Goal: Information Seeking & Learning: Learn about a topic

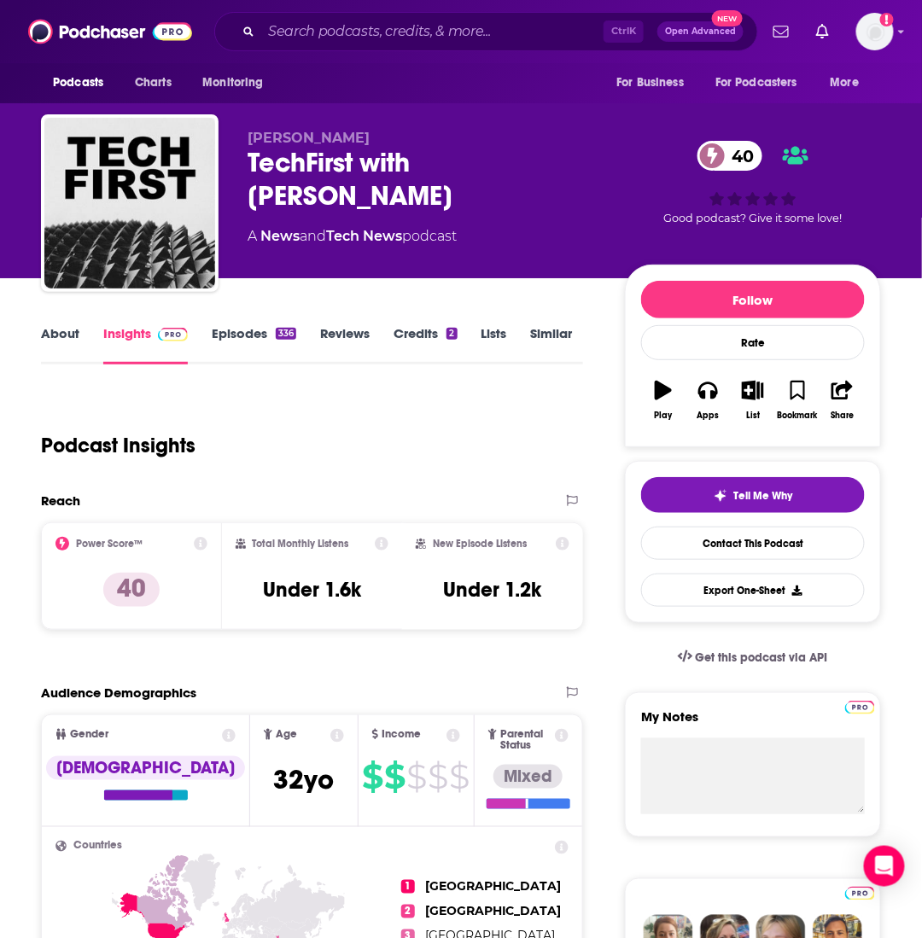
drag, startPoint x: 307, startPoint y: 17, endPoint x: 316, endPoint y: 20, distance: 9.2
click at [307, 17] on div "Ctrl K Open Advanced New" at bounding box center [486, 31] width 544 height 39
click at [333, 40] on input "Search podcasts, credits, & more..." at bounding box center [432, 31] width 342 height 27
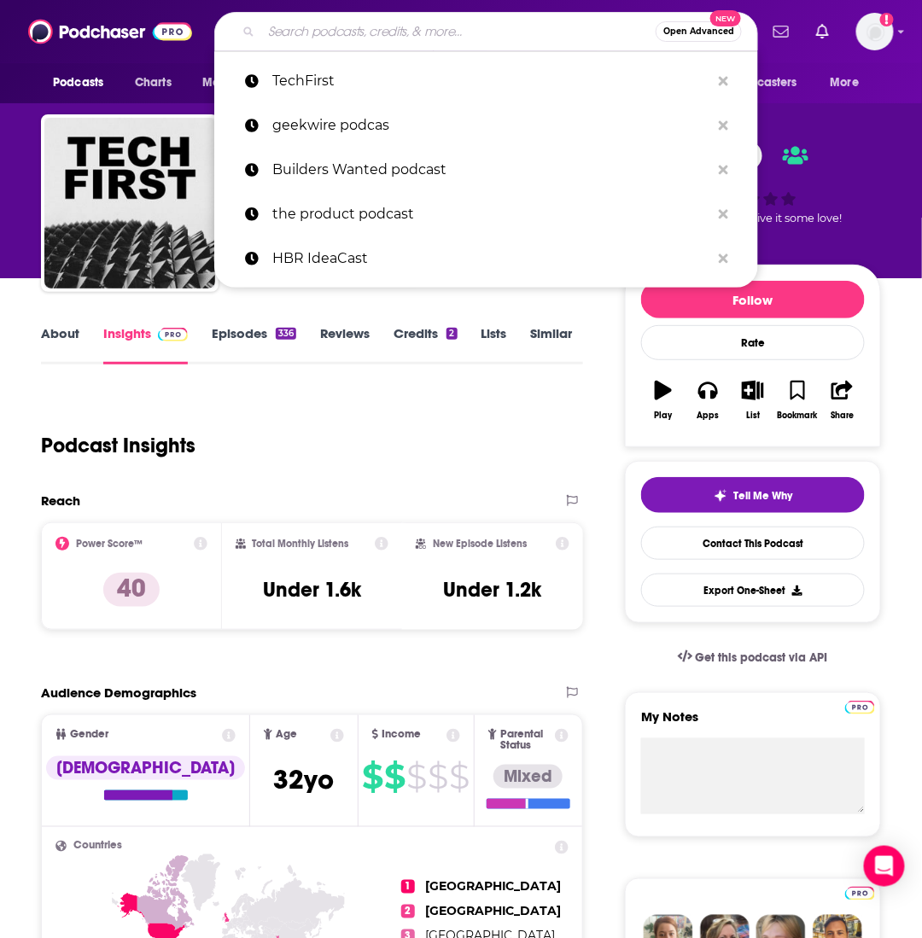
paste input "Positive Outcomes"
type input "Positive Outcomes"
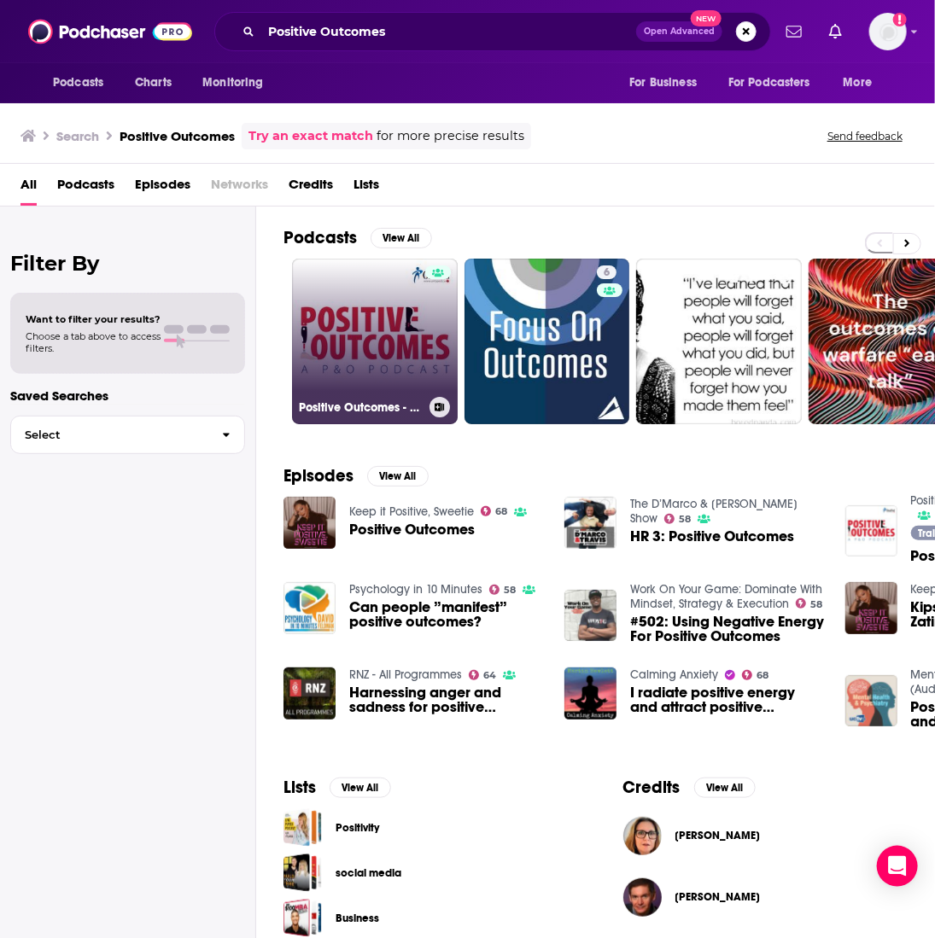
click at [292, 278] on link "Positive Outcomes - A P&O Podcast" at bounding box center [375, 342] width 166 height 166
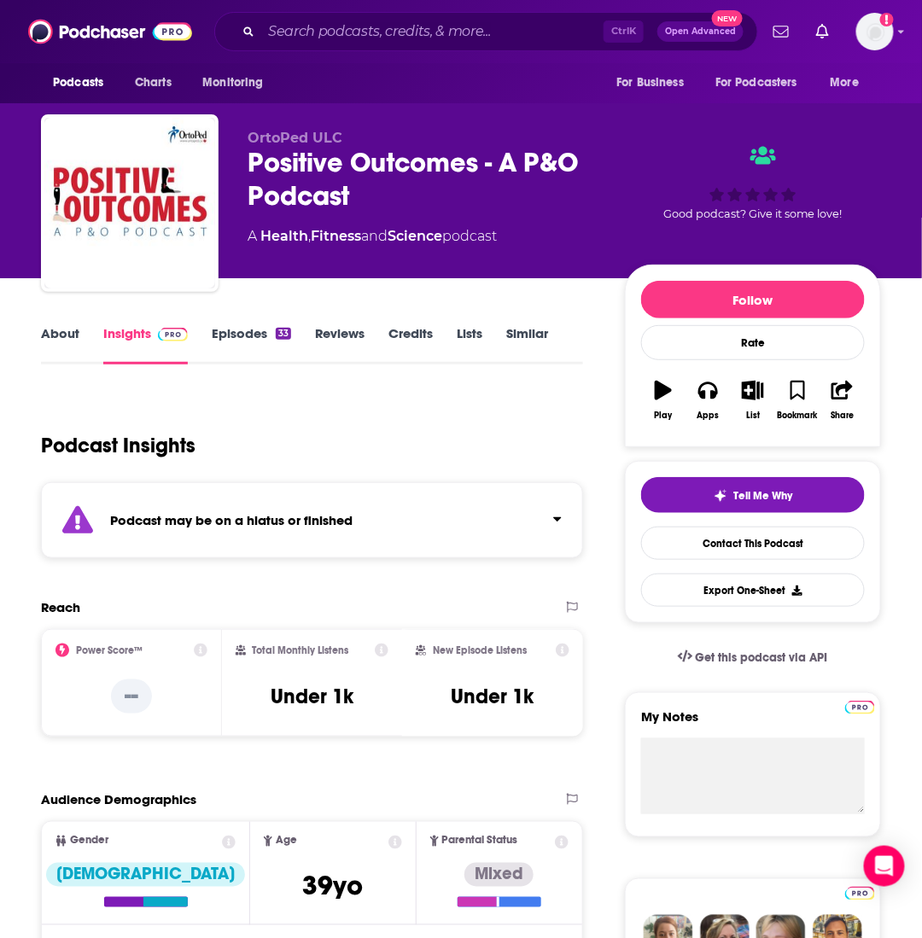
click at [61, 327] on link "About" at bounding box center [60, 344] width 38 height 39
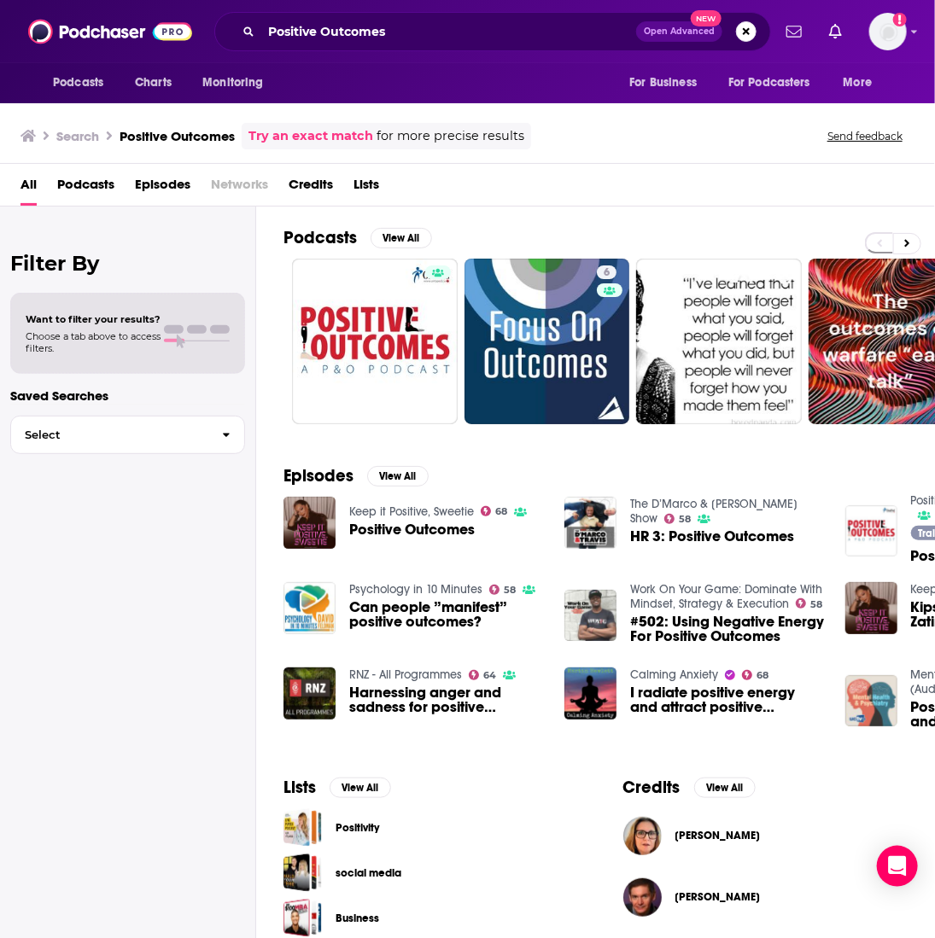
click at [82, 197] on span "Podcasts" at bounding box center [85, 188] width 57 height 35
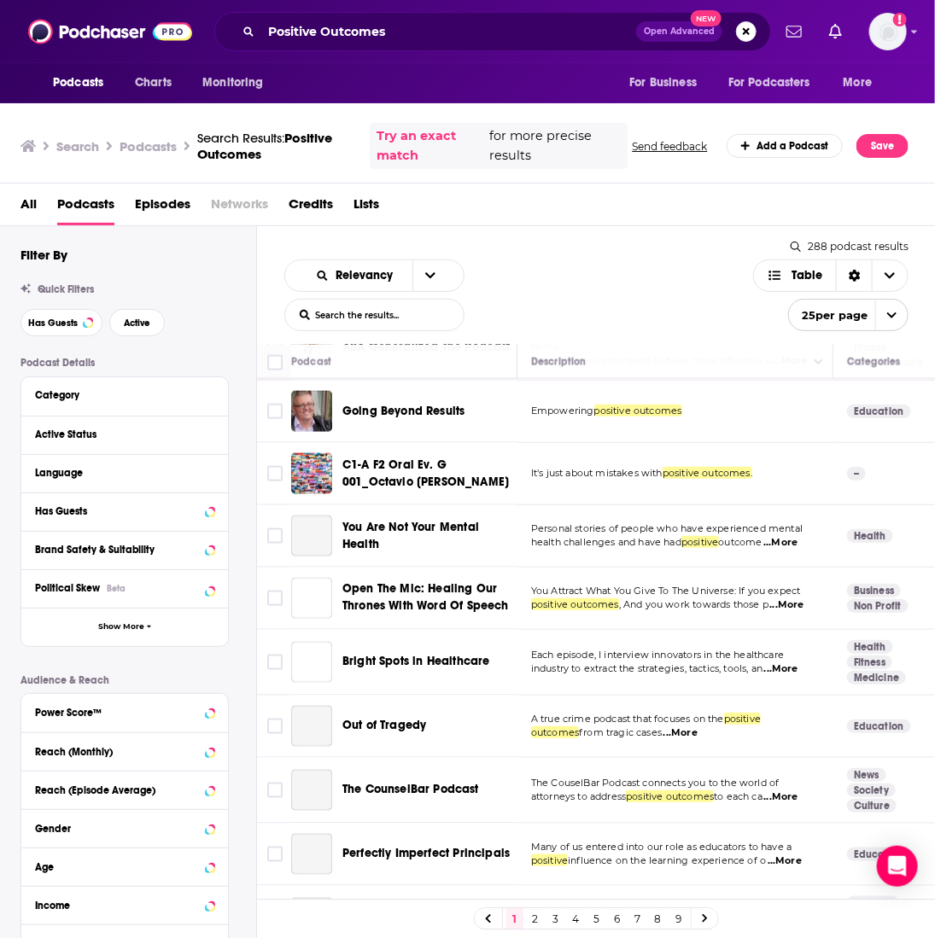
scroll to position [1086, 0]
